Goal: Task Accomplishment & Management: Use online tool/utility

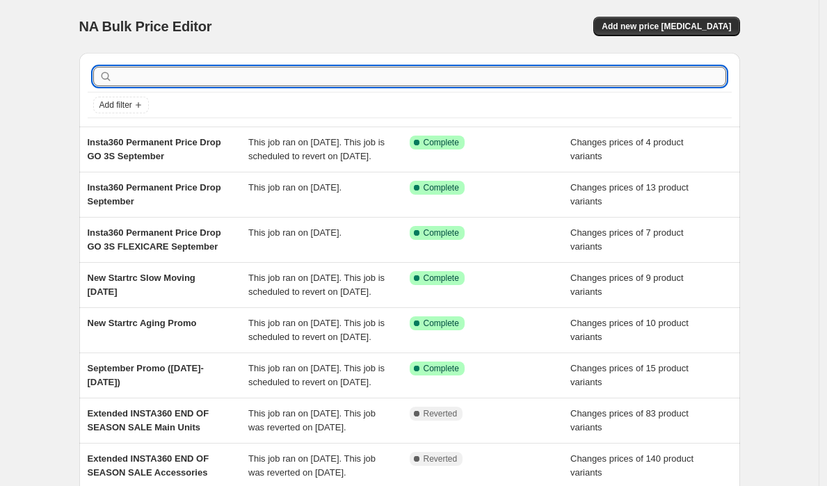
click at [316, 71] on input "text" at bounding box center [420, 76] width 611 height 19
click at [691, 26] on span "Add new price change job" at bounding box center [666, 26] width 129 height 11
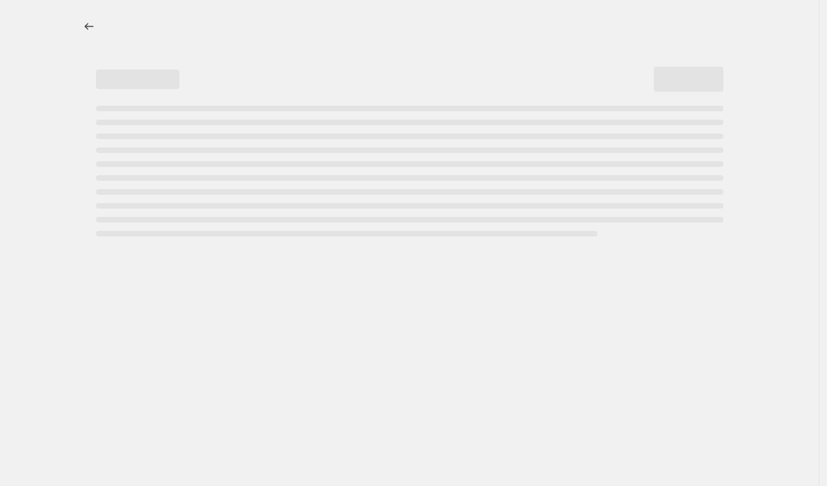
select select "percentage"
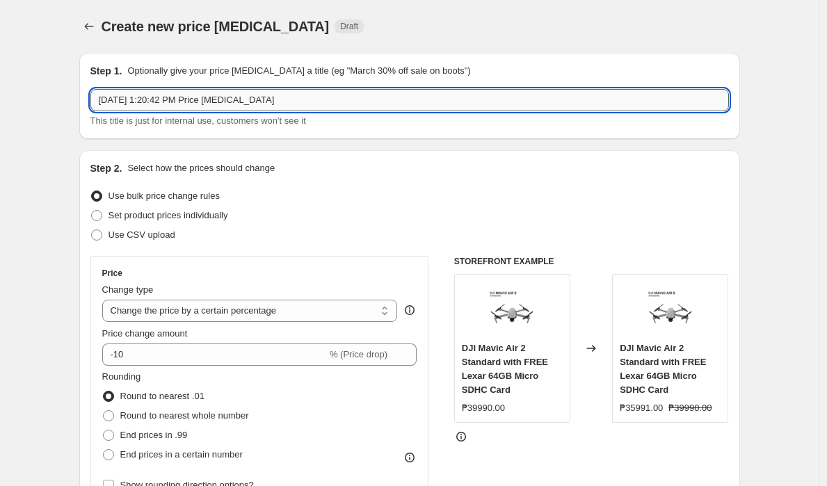
click at [337, 101] on input "Sep 24, 2025, 1:20:42 PM Price change job" at bounding box center [409, 100] width 639 height 22
type input "Ridge promo"
click at [360, 174] on div "Step 2. Select how the prices should change" at bounding box center [409, 168] width 639 height 14
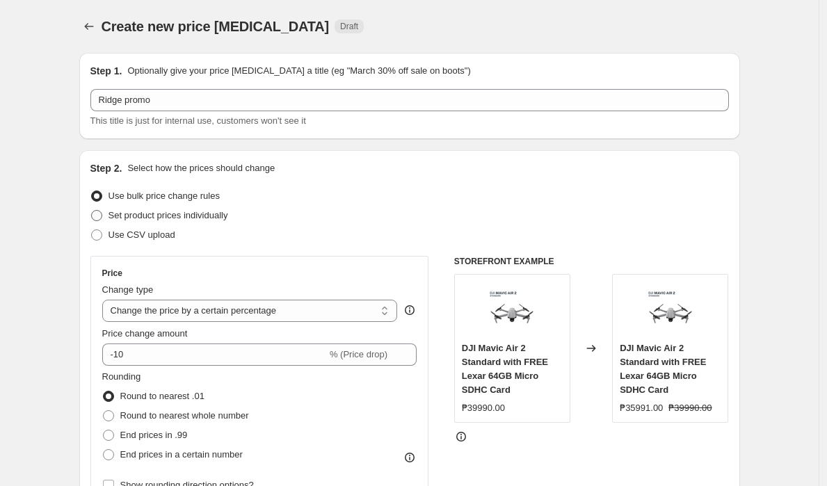
click at [107, 212] on label "Set product prices individually" at bounding box center [159, 215] width 138 height 19
click at [92, 211] on input "Set product prices individually" at bounding box center [91, 210] width 1 height 1
radio input "true"
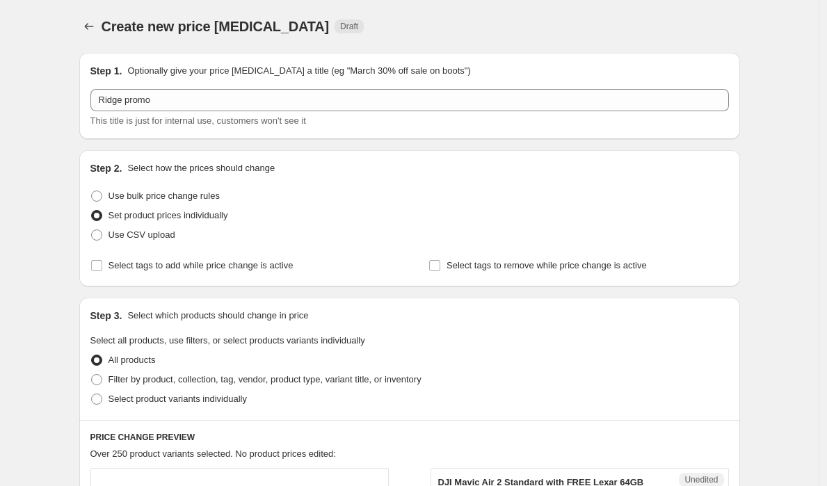
scroll to position [186, 0]
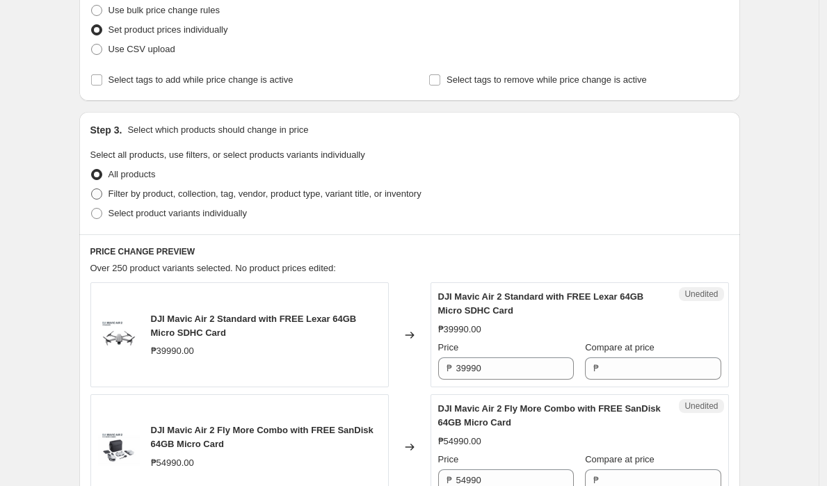
click at [122, 198] on span "Filter by product, collection, tag, vendor, product type, variant title, or inv…" at bounding box center [265, 194] width 313 height 10
click at [92, 189] on input "Filter by product, collection, tag, vendor, product type, variant title, or inv…" at bounding box center [91, 189] width 1 height 1
radio input "true"
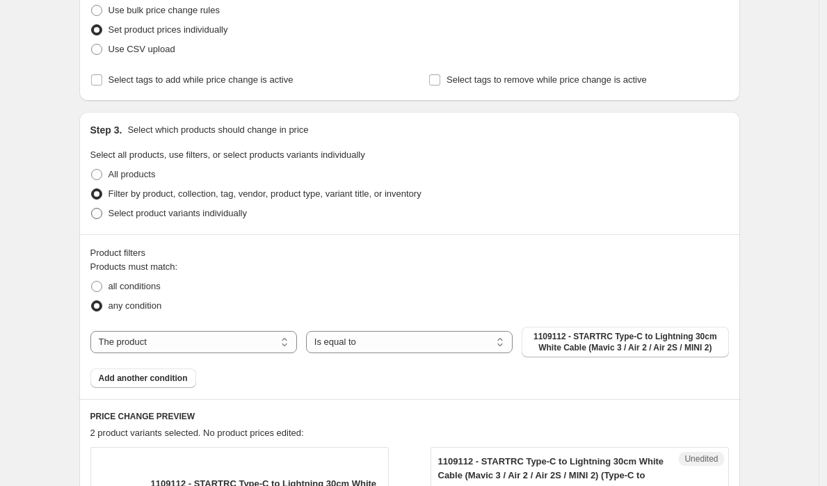
click at [120, 214] on span "Select product variants individually" at bounding box center [178, 213] width 138 height 10
click at [92, 209] on input "Select product variants individually" at bounding box center [91, 208] width 1 height 1
radio input "true"
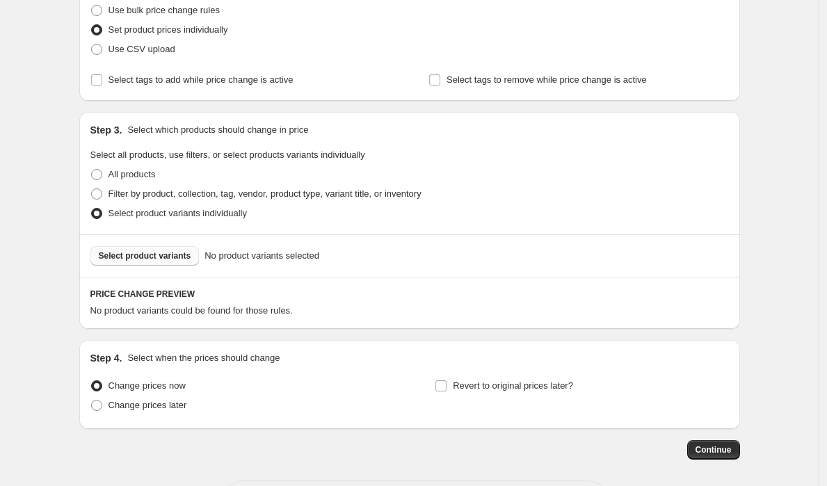
click at [177, 259] on span "Select product variants" at bounding box center [145, 255] width 93 height 11
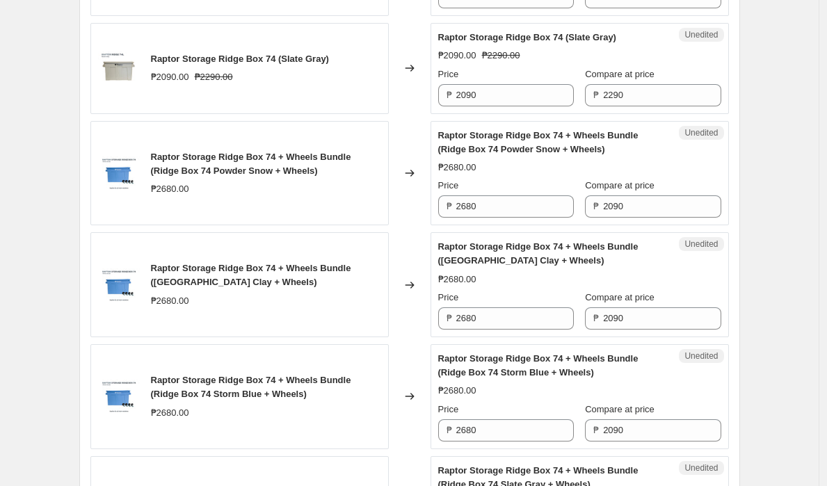
scroll to position [739, 0]
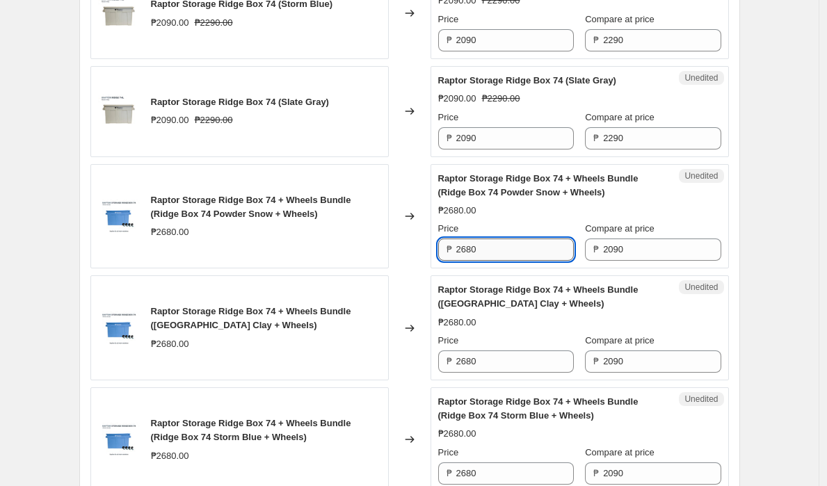
click at [562, 251] on input "2680" at bounding box center [515, 250] width 118 height 22
type input "2090"
click at [649, 243] on input "2090" at bounding box center [662, 250] width 118 height 22
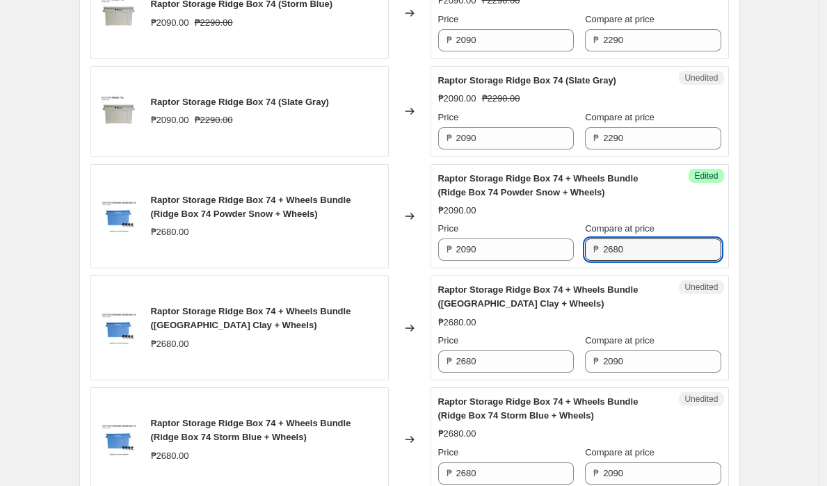
type input "2680"
click at [763, 224] on div "Create new price change job. This page is ready Create new price change job Dra…" at bounding box center [409, 61] width 819 height 1601
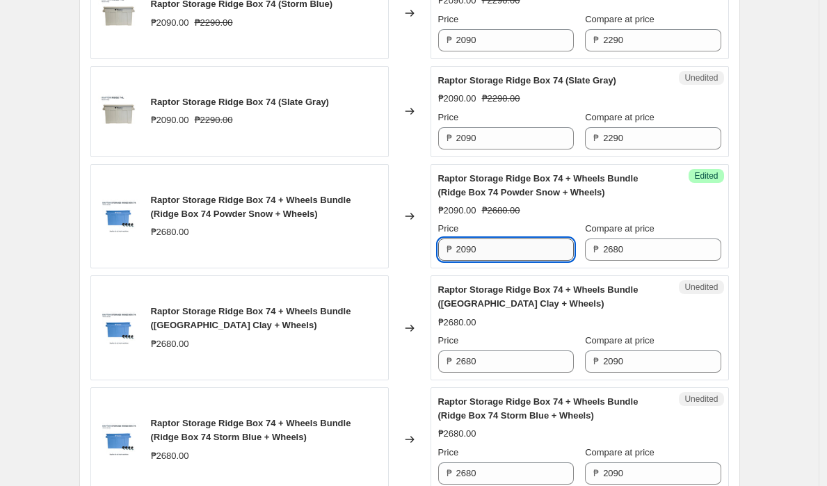
click at [544, 250] on input "2090" at bounding box center [515, 250] width 118 height 22
click at [545, 360] on input "2680" at bounding box center [515, 362] width 118 height 22
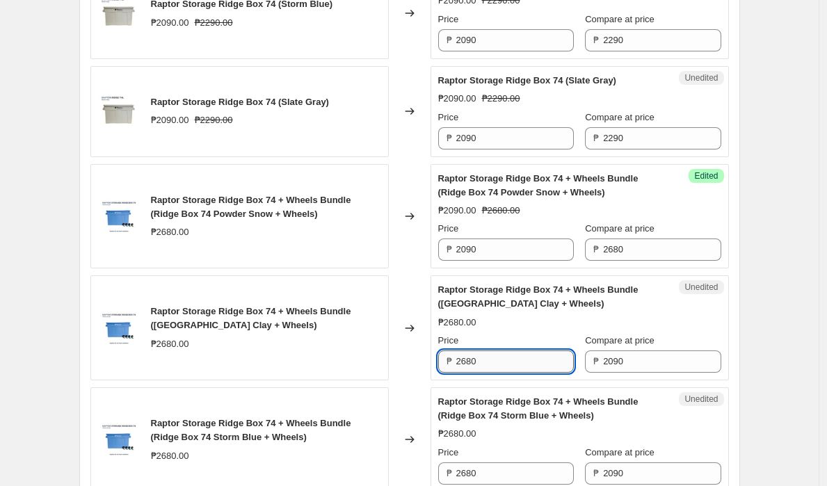
click at [545, 360] on input "2680" at bounding box center [515, 362] width 118 height 22
paste input "09"
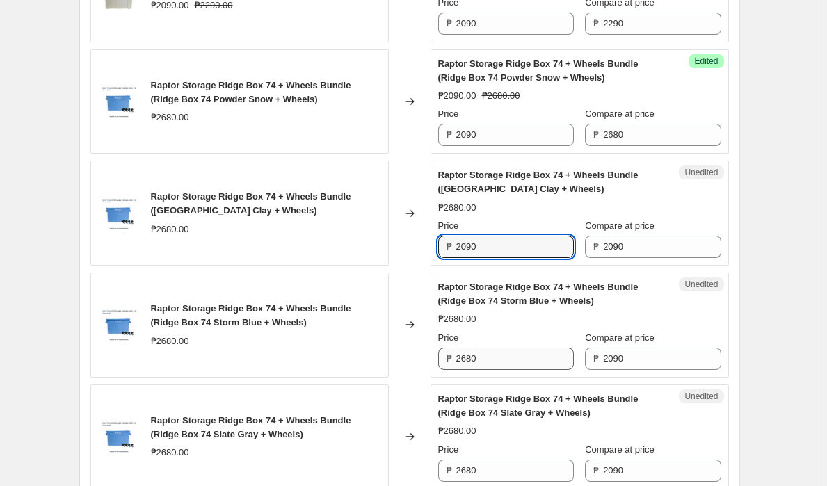
type input "2090"
click at [514, 361] on input "2680" at bounding box center [515, 359] width 118 height 22
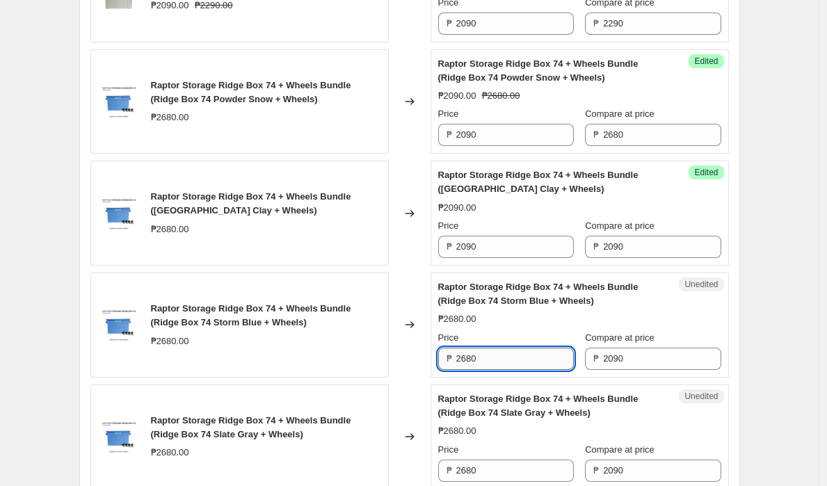
click at [514, 361] on input "2680" at bounding box center [515, 359] width 118 height 22
paste input "09"
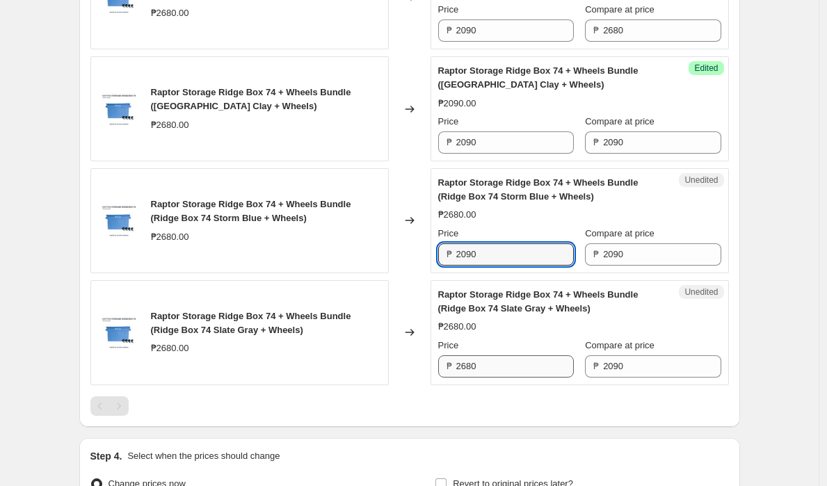
type input "2090"
click at [516, 369] on input "2680" at bounding box center [515, 366] width 118 height 22
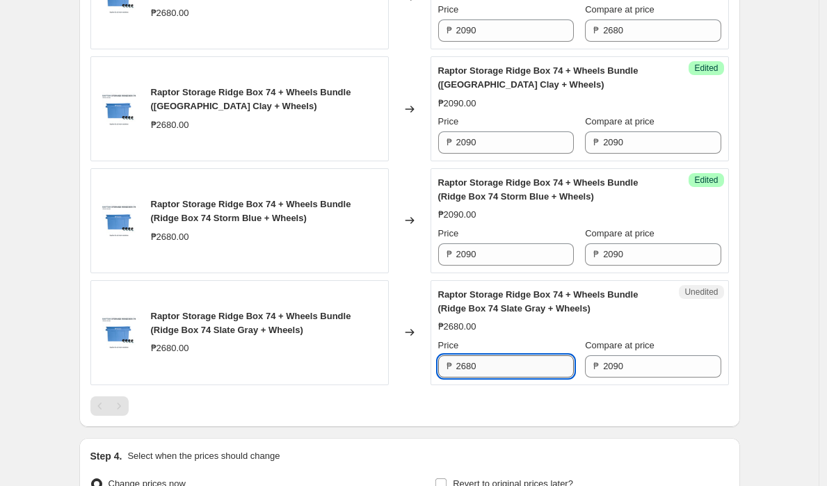
click at [516, 369] on input "2680" at bounding box center [515, 366] width 118 height 22
paste input "09"
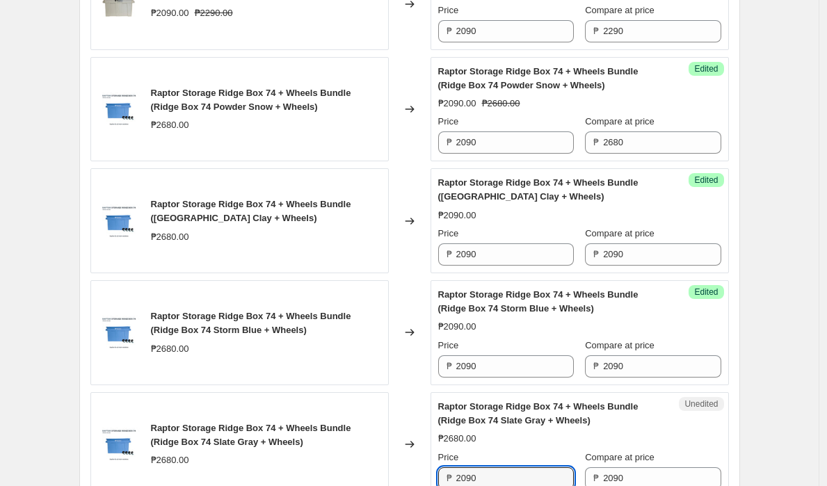
scroll to position [696, 0]
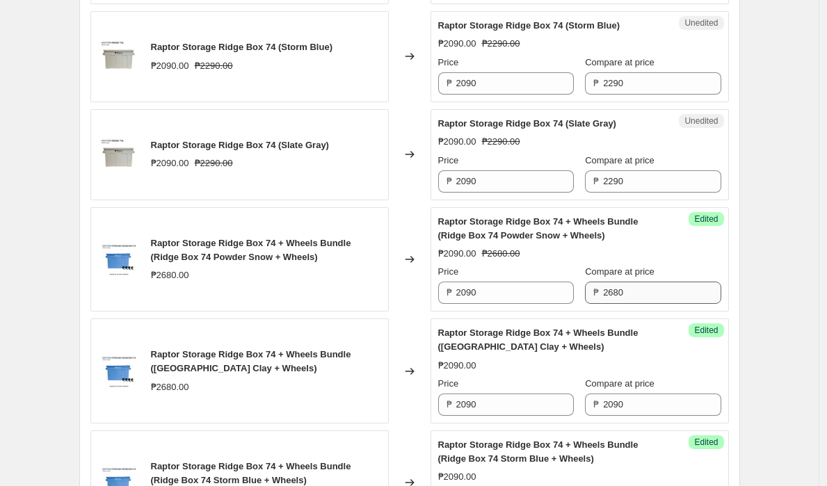
type input "2090"
click at [634, 284] on input "2680" at bounding box center [662, 293] width 118 height 22
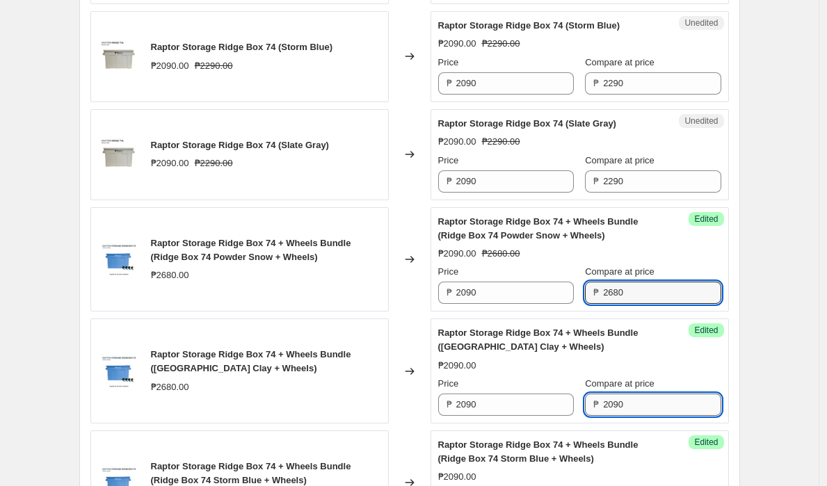
click at [641, 398] on input "2090" at bounding box center [662, 405] width 118 height 22
paste input "68"
type input "2680"
click at [746, 376] on div "Create new price change job. This page is ready Create new price change job Dra…" at bounding box center [410, 104] width 694 height 1601
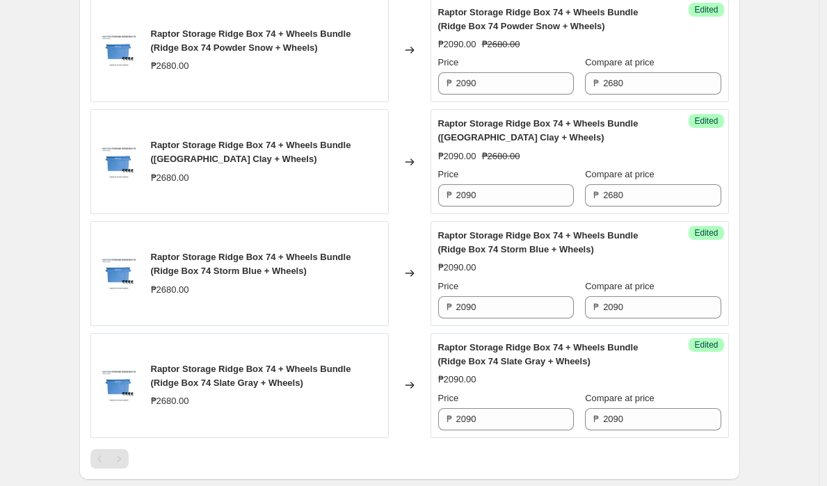
scroll to position [915, 0]
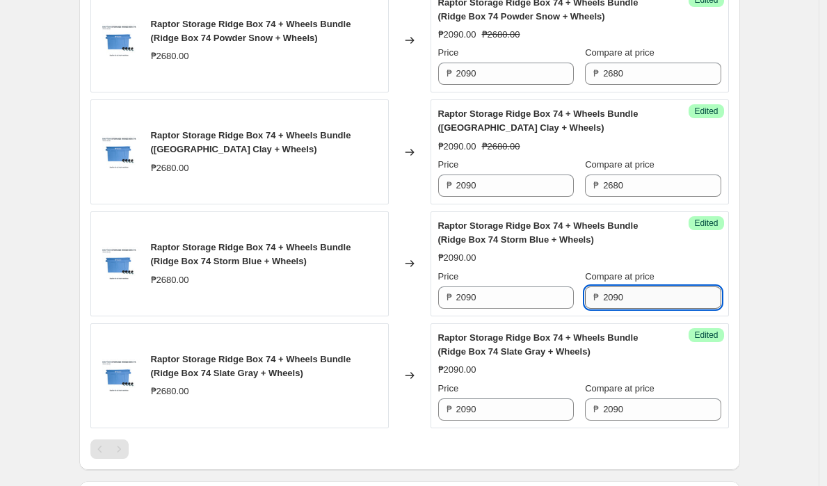
click at [641, 298] on input "2090" at bounding box center [662, 298] width 118 height 22
paste input "68"
type input "2680"
click at [657, 405] on input "2090" at bounding box center [662, 410] width 118 height 22
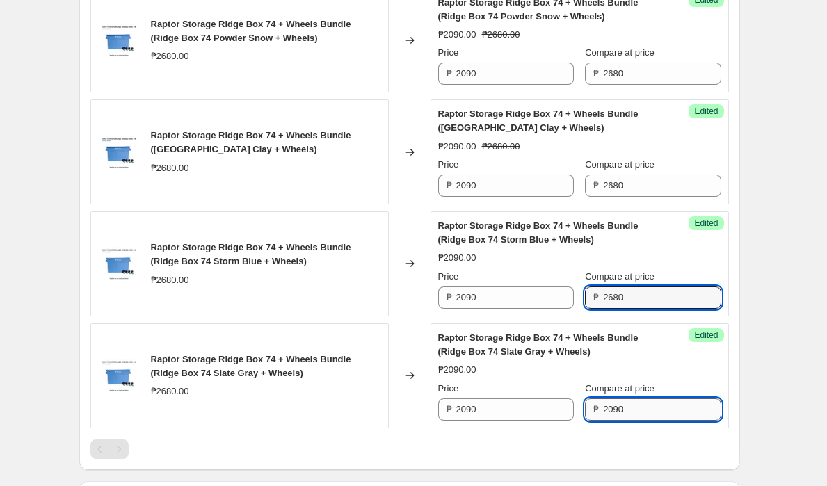
click at [657, 405] on input "2090" at bounding box center [662, 410] width 118 height 22
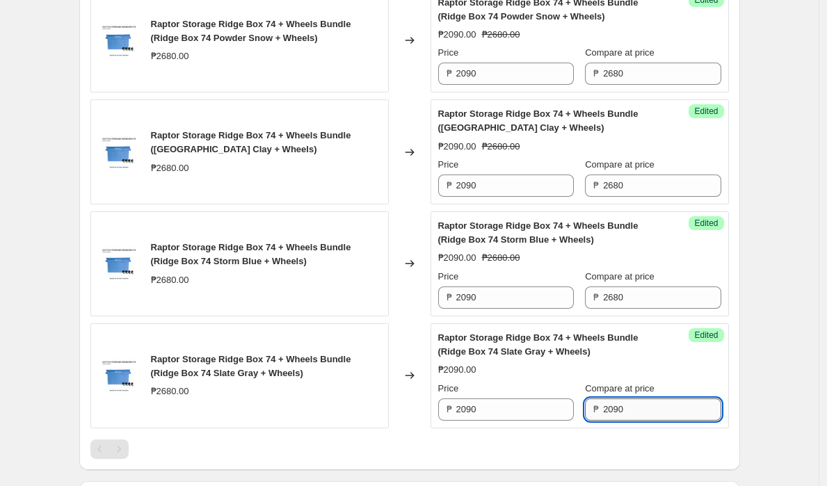
paste input "68"
type input "2680"
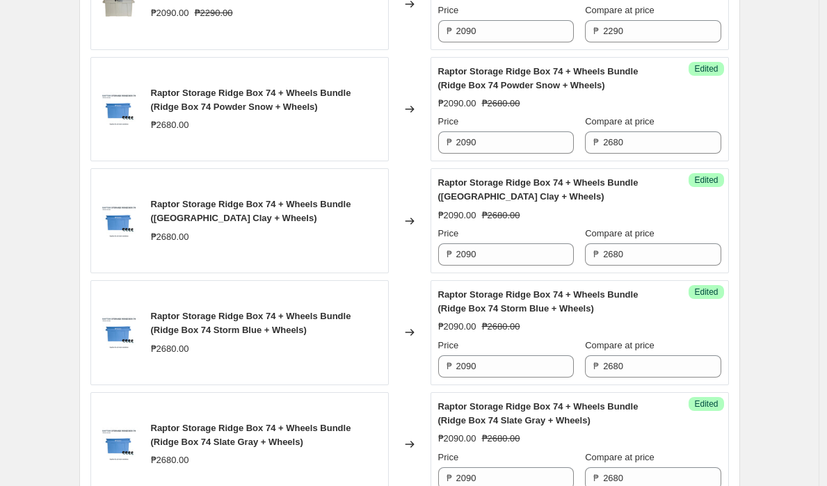
scroll to position [1114, 0]
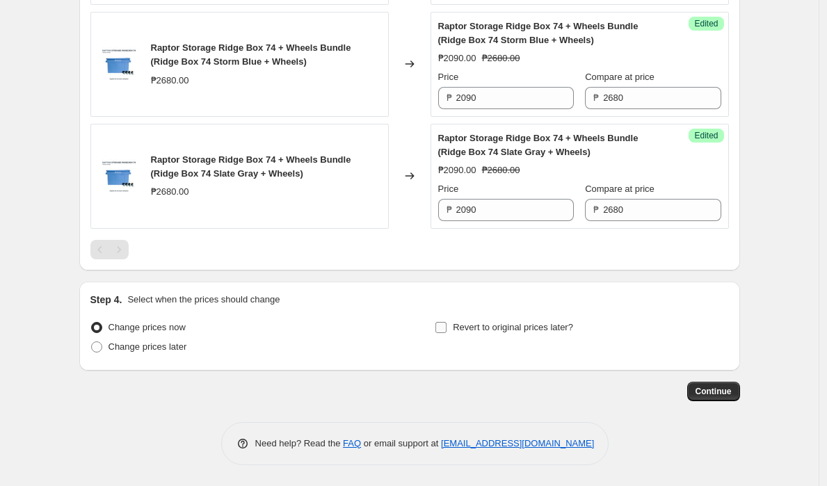
click at [458, 329] on span "Revert to original prices later?" at bounding box center [513, 327] width 120 height 10
click at [447, 329] on input "Revert to original prices later?" at bounding box center [440, 327] width 11 height 11
checkbox input "true"
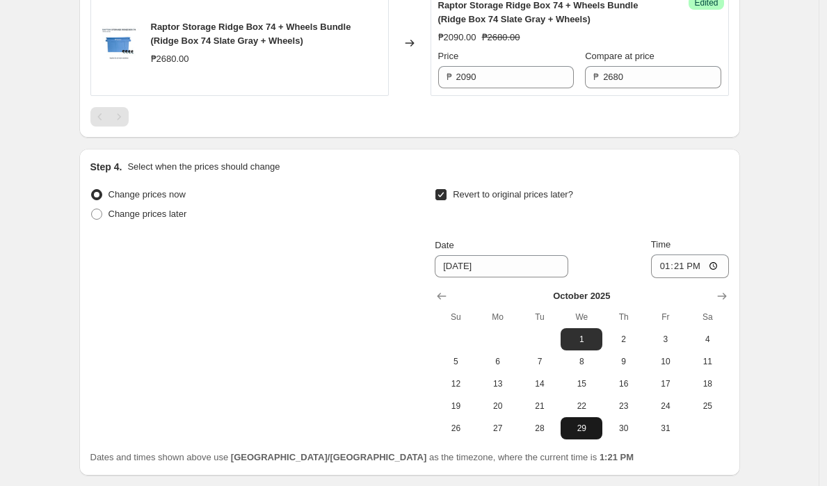
scroll to position [1333, 0]
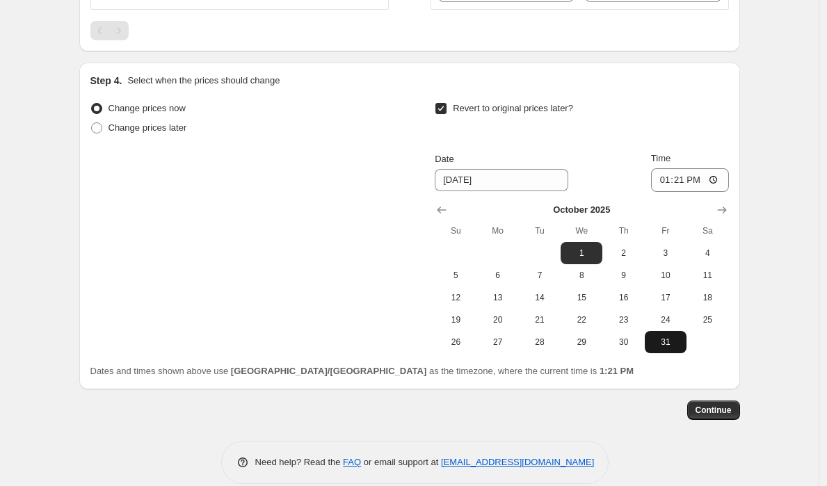
click at [664, 342] on span "31" at bounding box center [665, 342] width 31 height 11
type input "10/31/2025"
click at [682, 182] on input "13:21" at bounding box center [690, 180] width 78 height 24
click at [707, 178] on input "13:21" at bounding box center [690, 180] width 78 height 24
click at [714, 179] on input "13:21" at bounding box center [690, 180] width 78 height 24
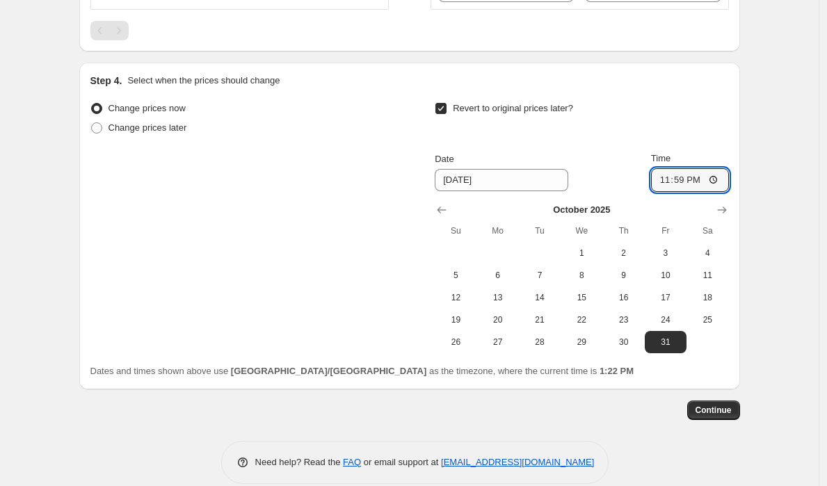
type input "23:59"
click at [719, 408] on span "Continue" at bounding box center [714, 410] width 36 height 11
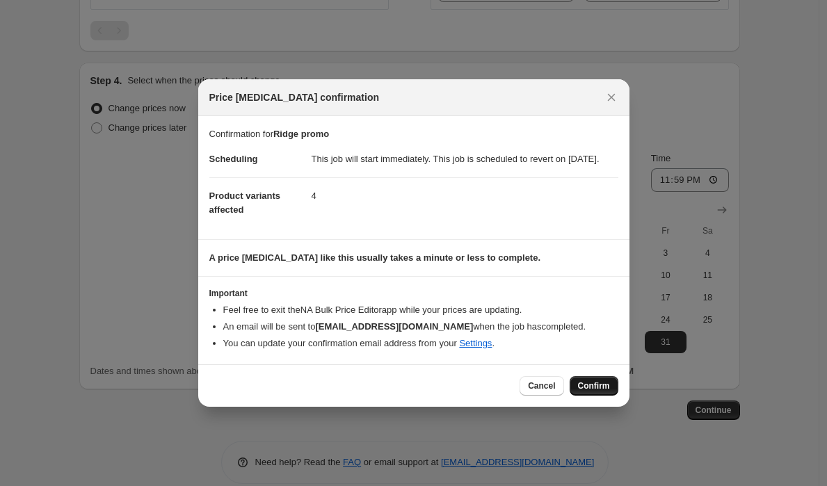
click at [590, 388] on span "Confirm" at bounding box center [594, 385] width 32 height 11
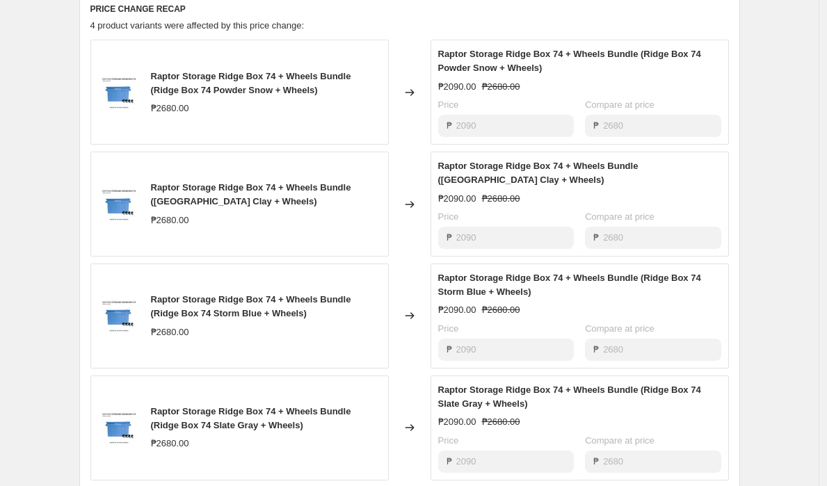
scroll to position [604, 0]
